Goal: Task Accomplishment & Management: Manage account settings

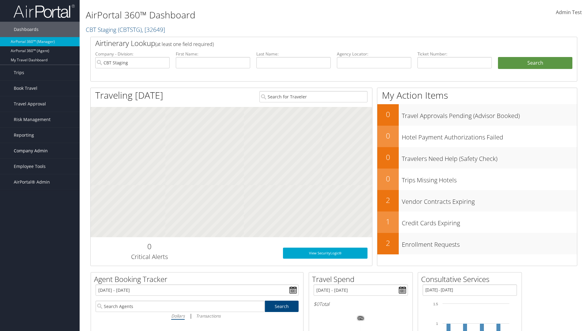
click at [40, 151] on span "Company Admin" at bounding box center [31, 150] width 34 height 15
click at [0, 0] on link "Airtinerary® Settings" at bounding box center [0, 0] width 0 height 0
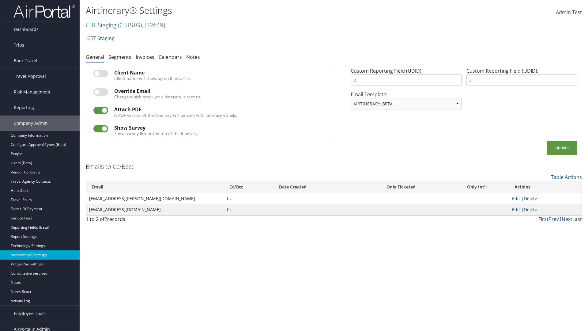
click at [101, 25] on link "CBT Staging ( CBTSTG ) , [ 32649 ]" at bounding box center [125, 25] width 79 height 8
click at [0, 0] on input "search" at bounding box center [0, 0] width 0 height 0
type input "Global Marketing Services"
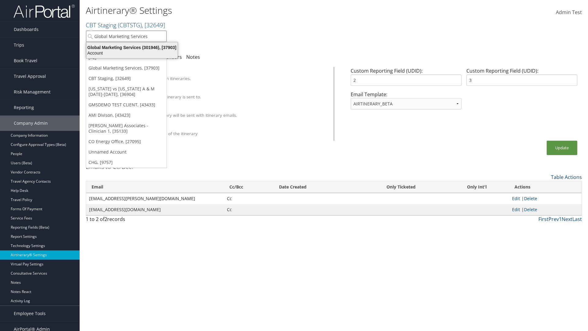
click at [132, 47] on div "Global Marketing Services (301946), [37903]" at bounding box center [132, 48] width 99 height 6
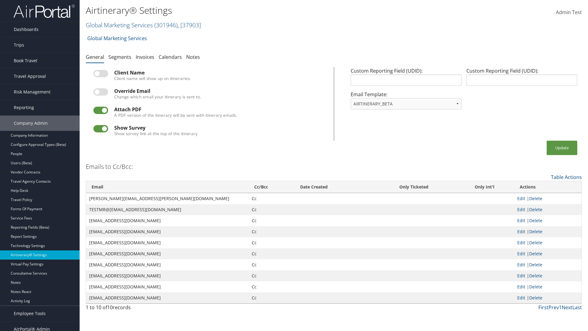
click at [101, 74] on label at bounding box center [100, 73] width 15 height 7
click at [101, 74] on input "checkbox" at bounding box center [99, 75] width 4 height 4
checkbox input "true"
click at [562, 148] on button "Update" at bounding box center [562, 148] width 31 height 14
